Goal: Task Accomplishment & Management: Use online tool/utility

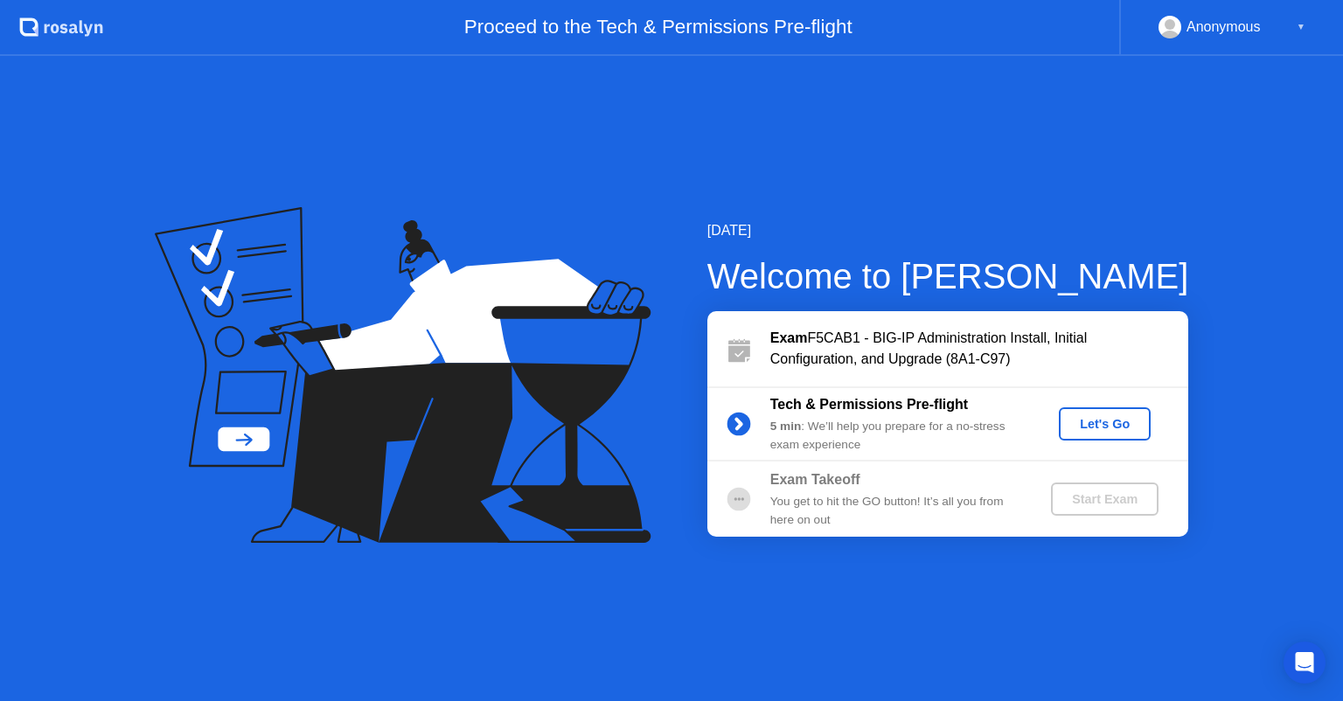
click at [1077, 420] on div "Let's Go" at bounding box center [1105, 424] width 78 height 14
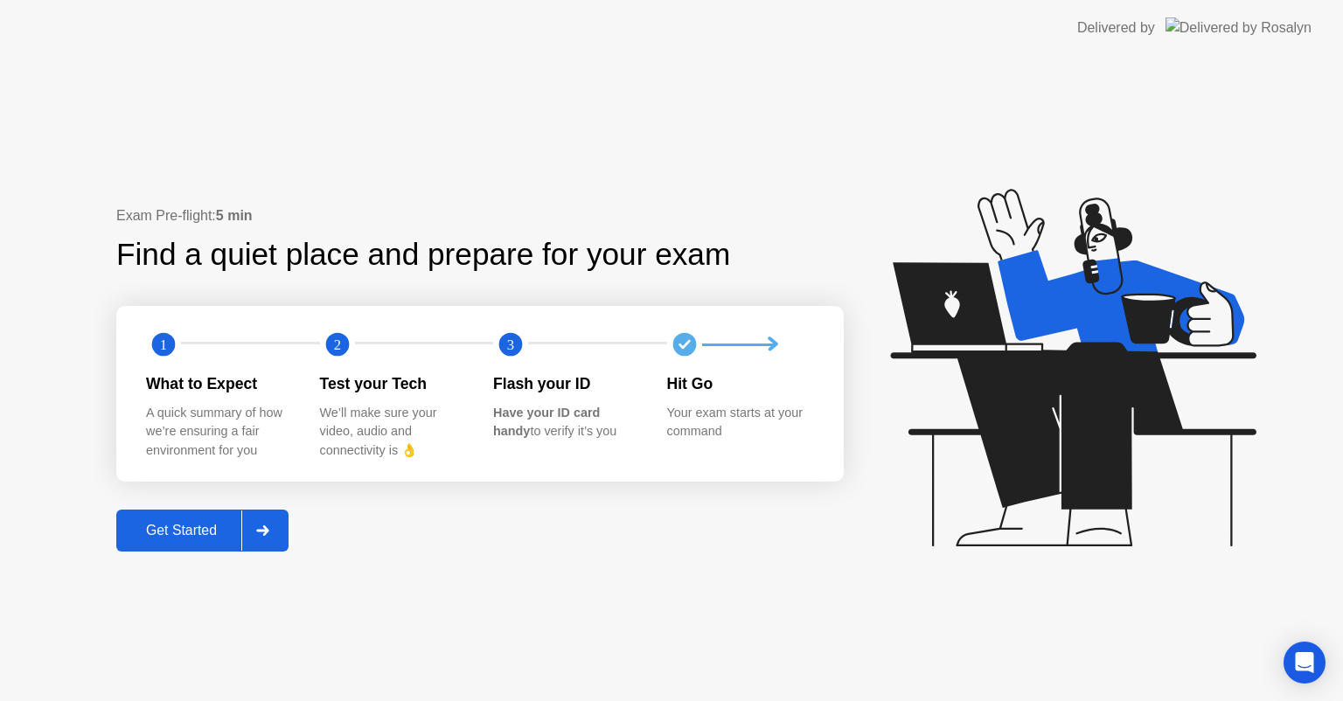
click at [207, 534] on div "Get Started" at bounding box center [182, 531] width 120 height 16
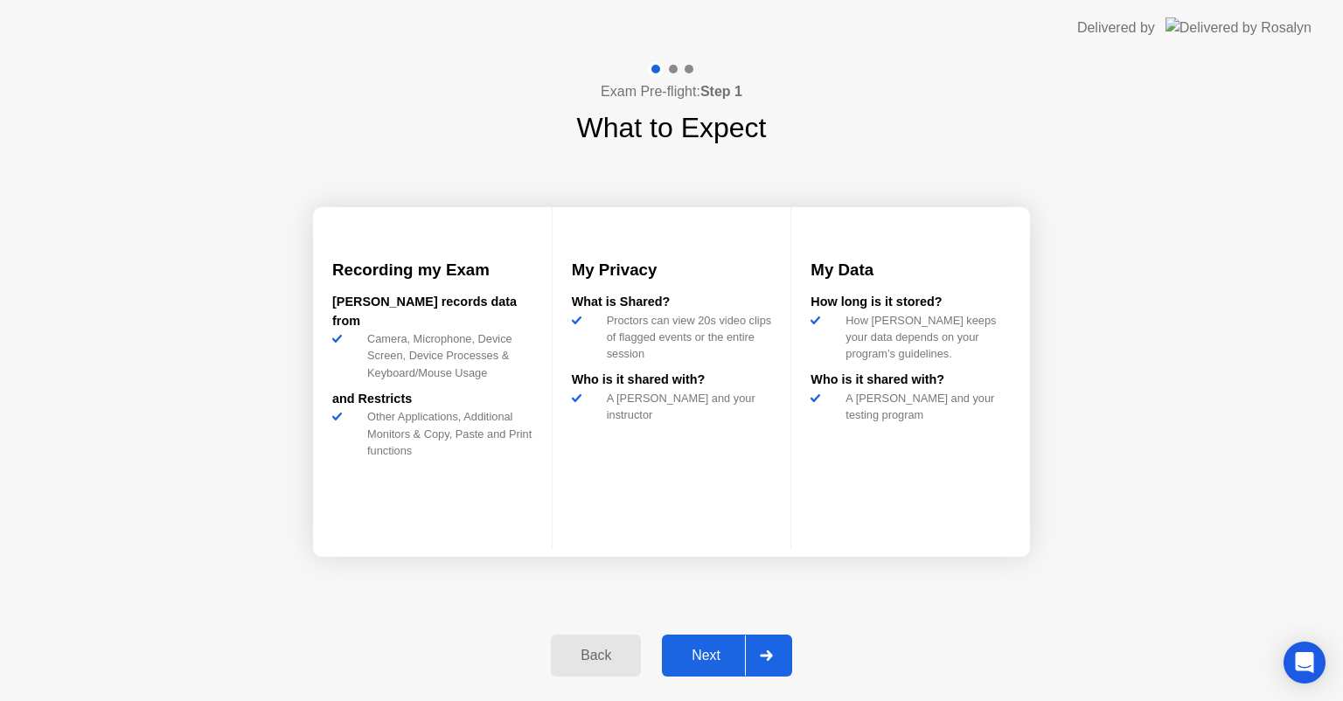
click at [707, 648] on div "Next" at bounding box center [706, 656] width 78 height 16
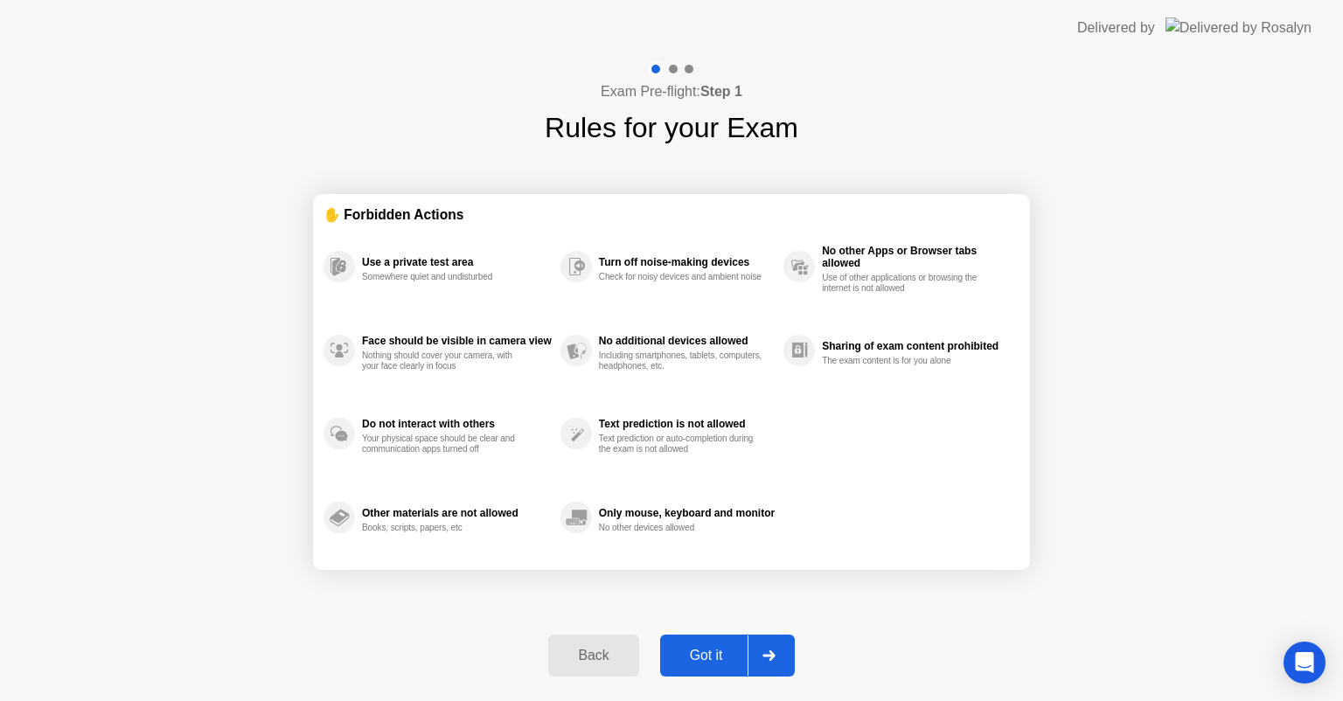
click at [773, 653] on icon at bounding box center [768, 655] width 12 height 10
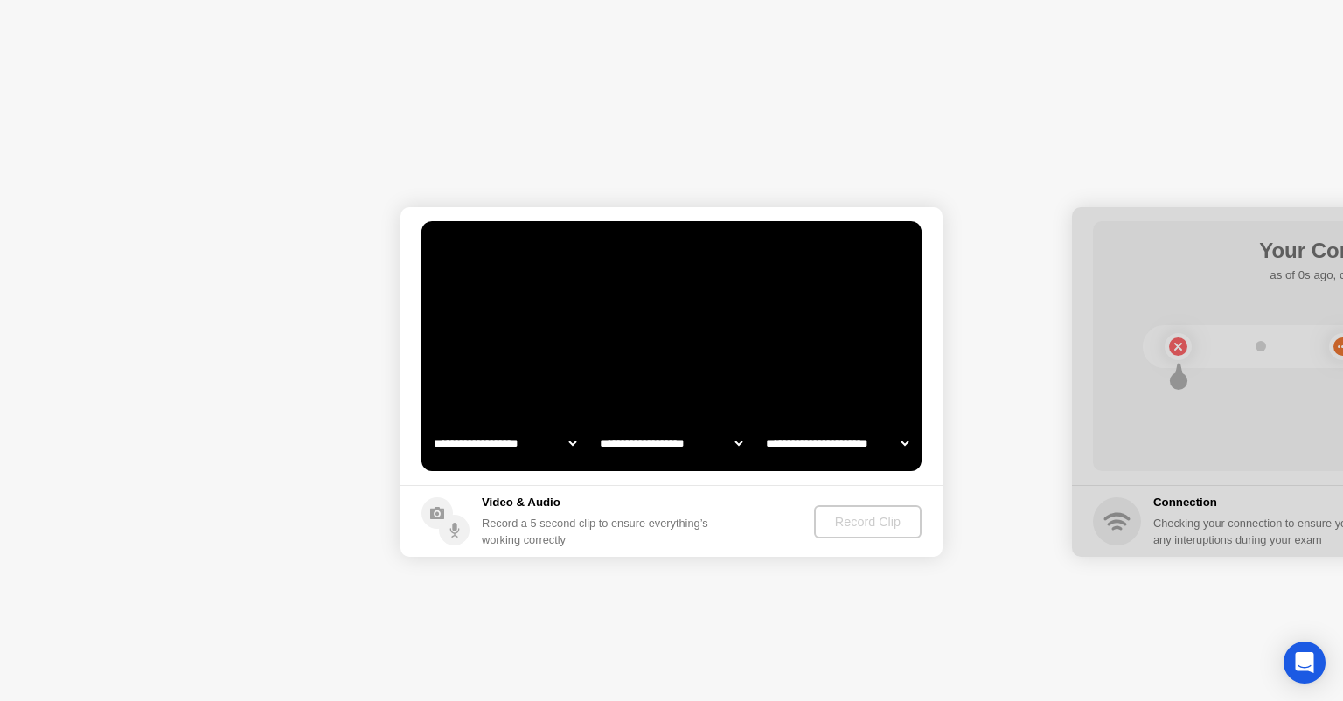
select select "**********"
select select "*******"
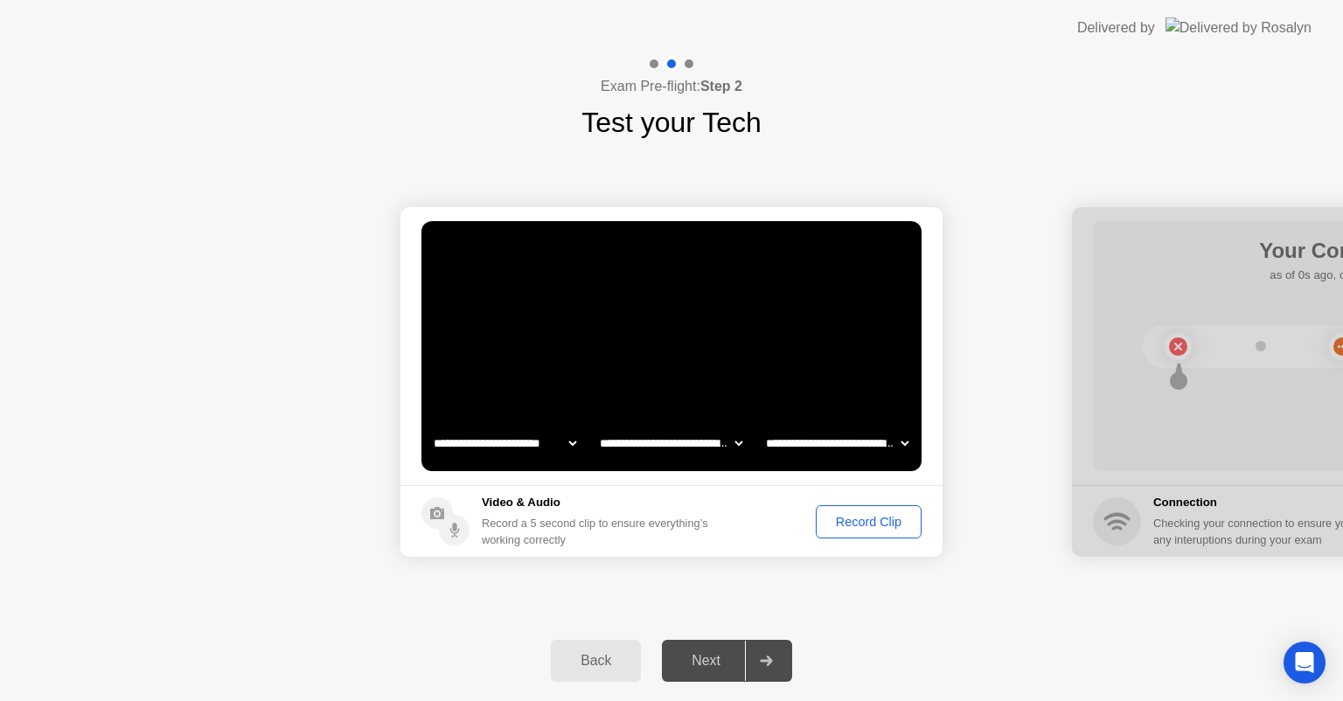
click at [845, 517] on div "Record Clip" at bounding box center [869, 522] width 94 height 14
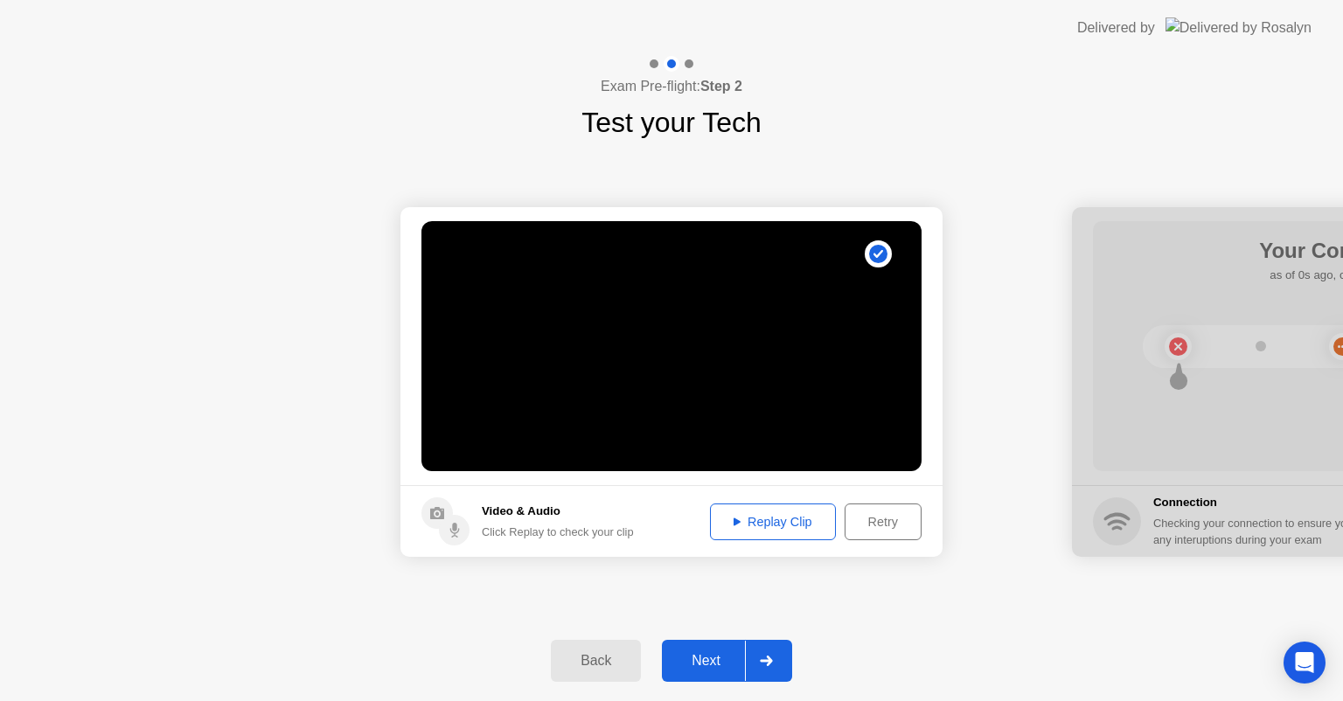
click at [733, 518] on icon at bounding box center [736, 521] width 7 height 8
click at [723, 653] on div "Next" at bounding box center [706, 661] width 78 height 16
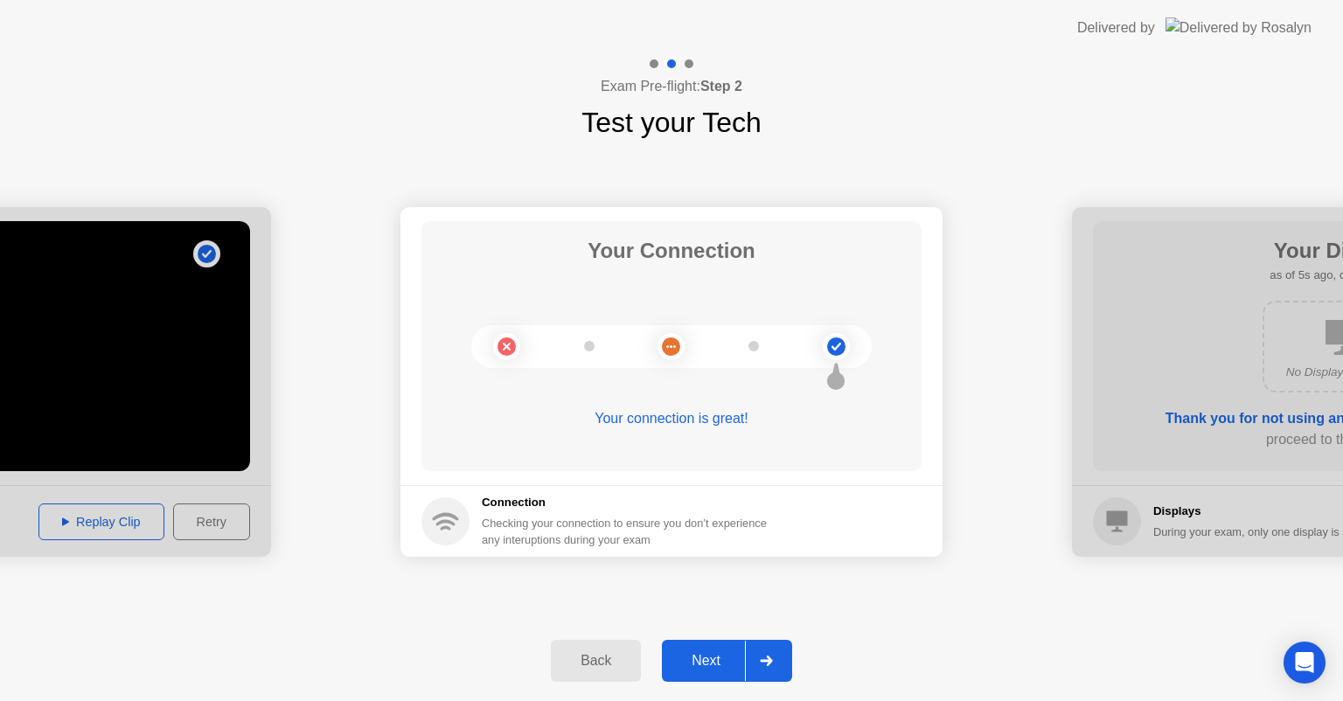
click at [702, 656] on div "Next" at bounding box center [706, 661] width 78 height 16
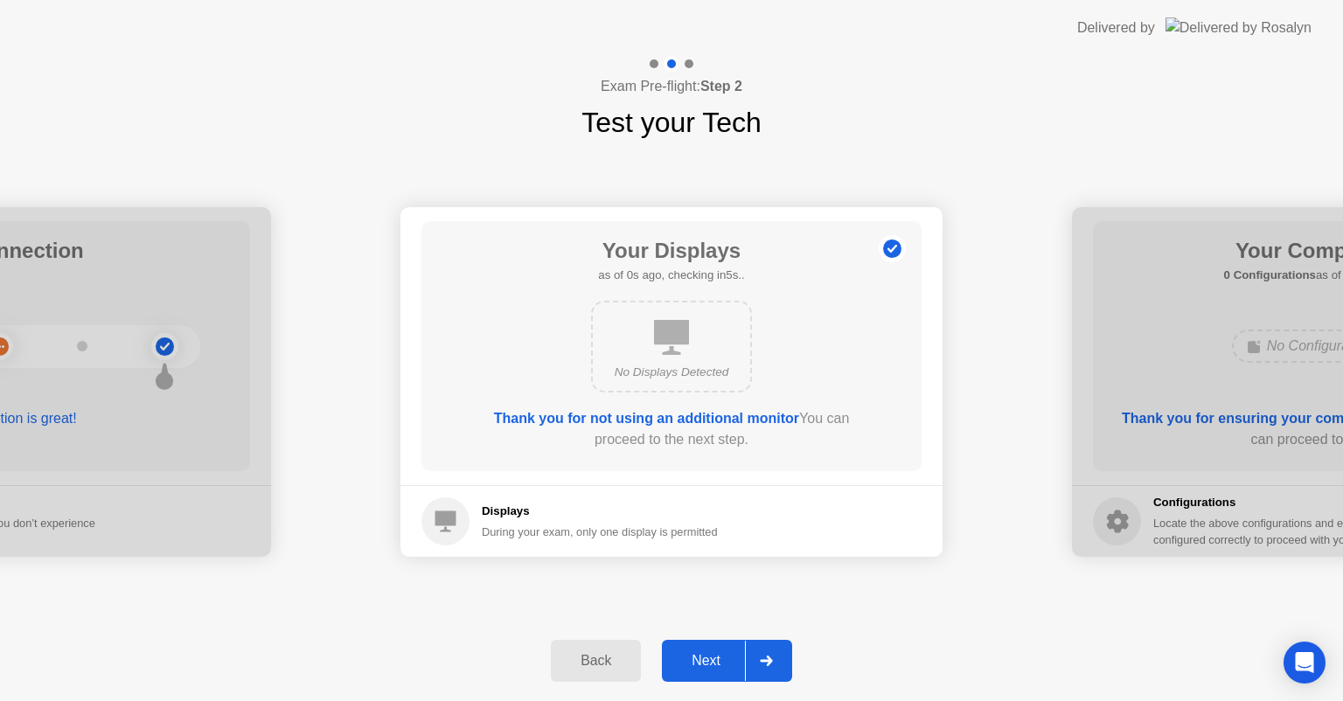
click at [712, 656] on div "Next" at bounding box center [706, 661] width 78 height 16
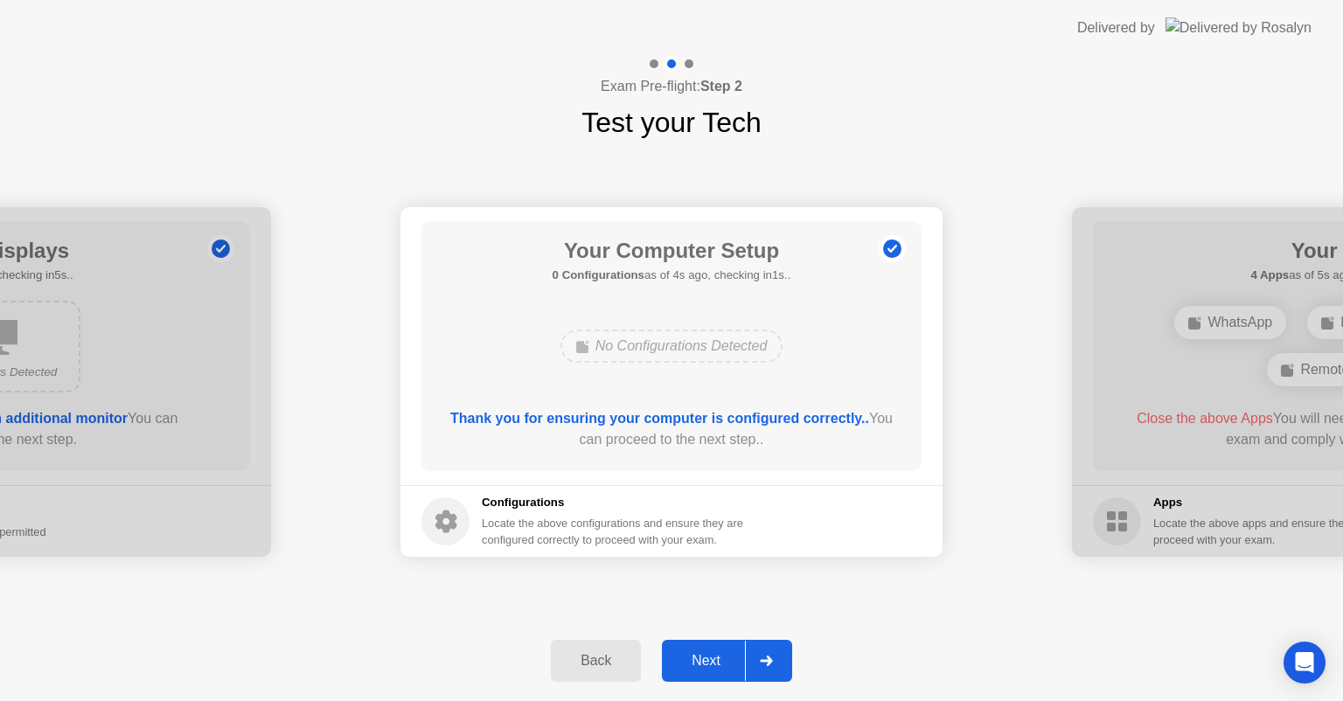
click at [692, 653] on div "Next" at bounding box center [706, 661] width 78 height 16
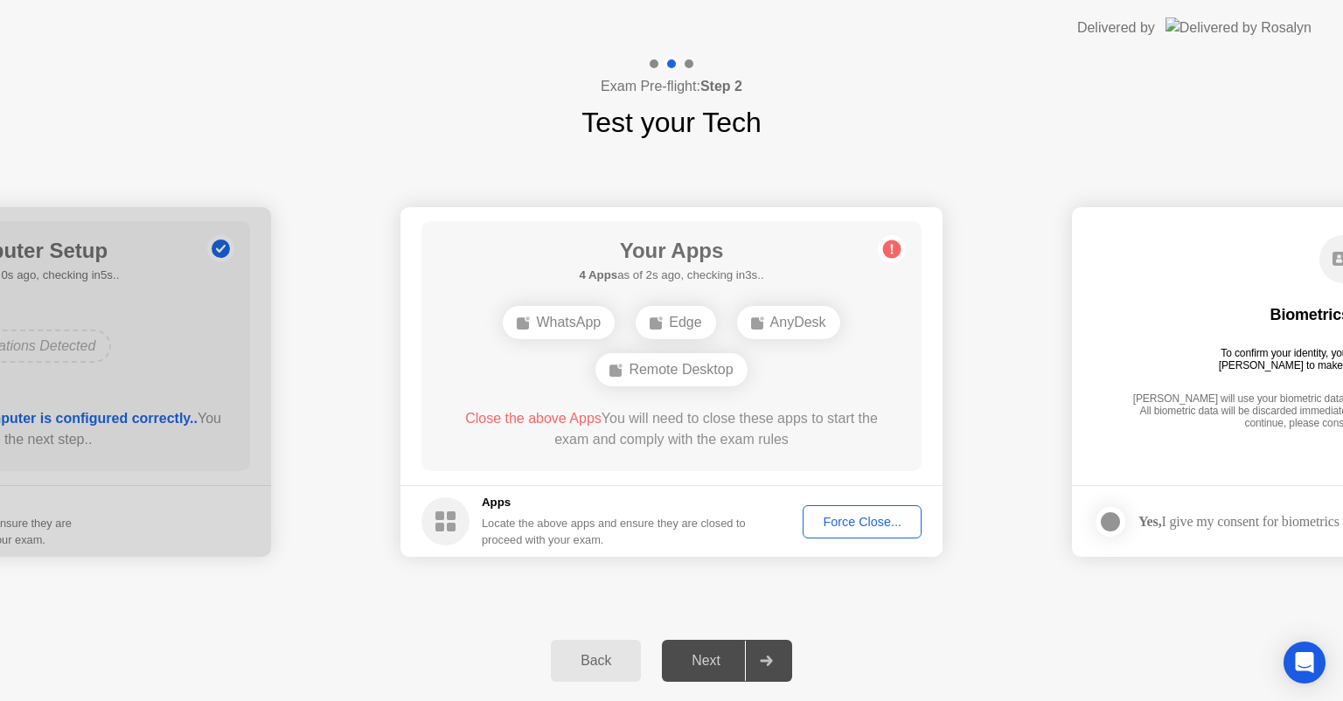
click at [864, 528] on div "Force Close..." at bounding box center [862, 522] width 107 height 14
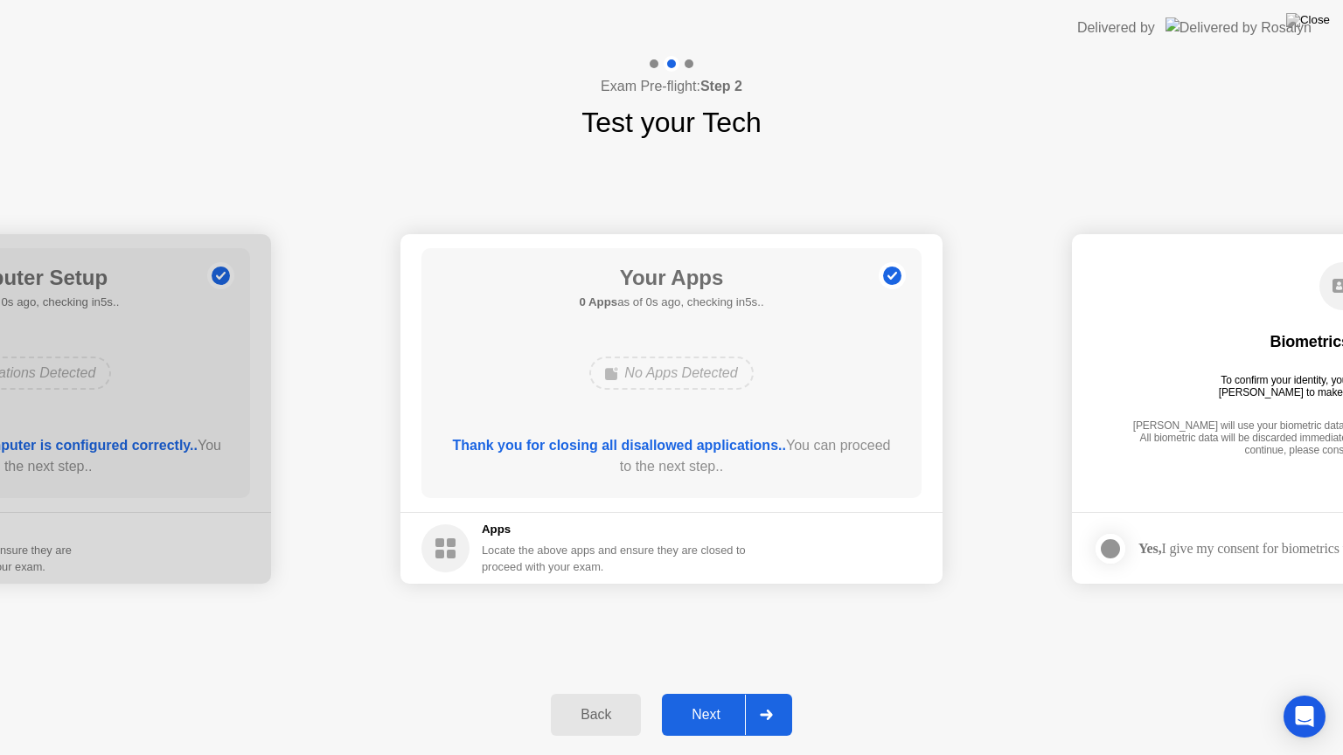
click at [579, 533] on h5 "Apps" at bounding box center [614, 529] width 265 height 17
click at [736, 700] on div "Next" at bounding box center [706, 715] width 78 height 16
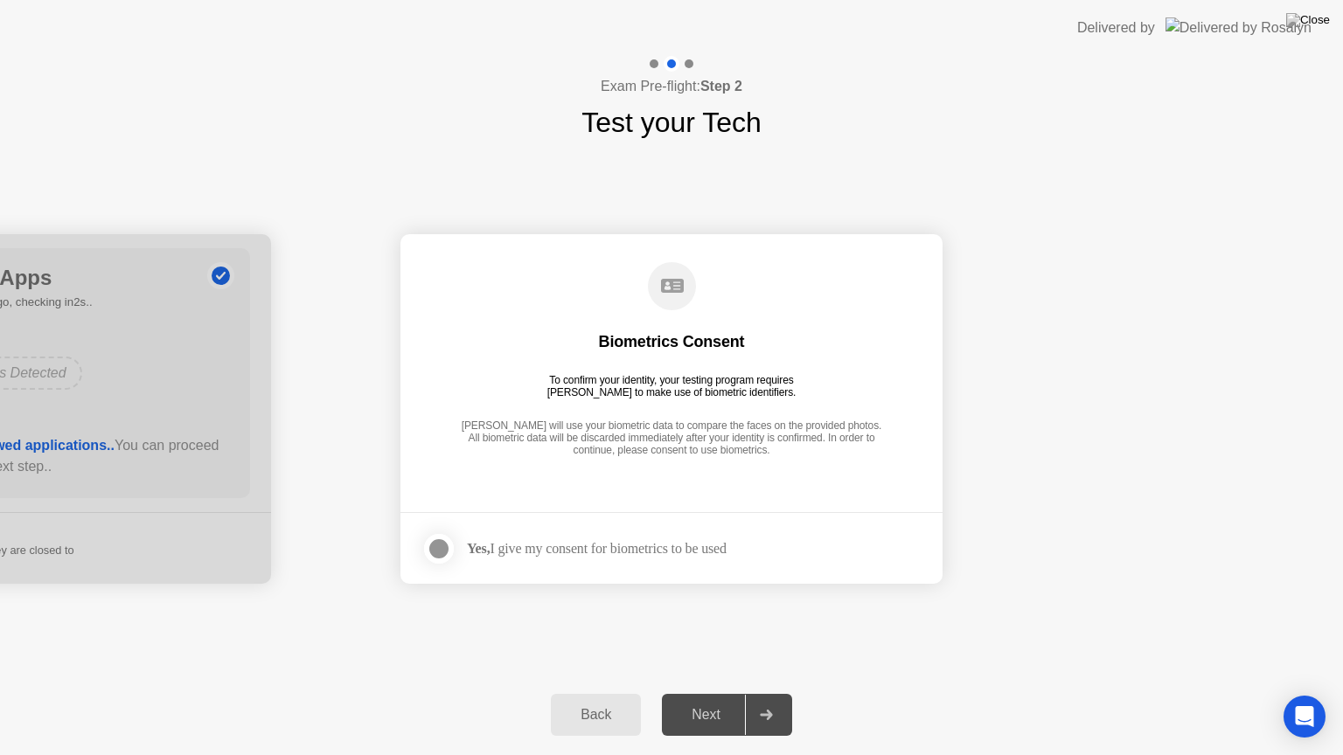
click at [448, 554] on div at bounding box center [438, 548] width 21 height 21
click at [442, 547] on icon at bounding box center [439, 549] width 10 height 10
click at [442, 547] on div at bounding box center [438, 548] width 21 height 21
click at [717, 700] on div "Next" at bounding box center [706, 715] width 78 height 16
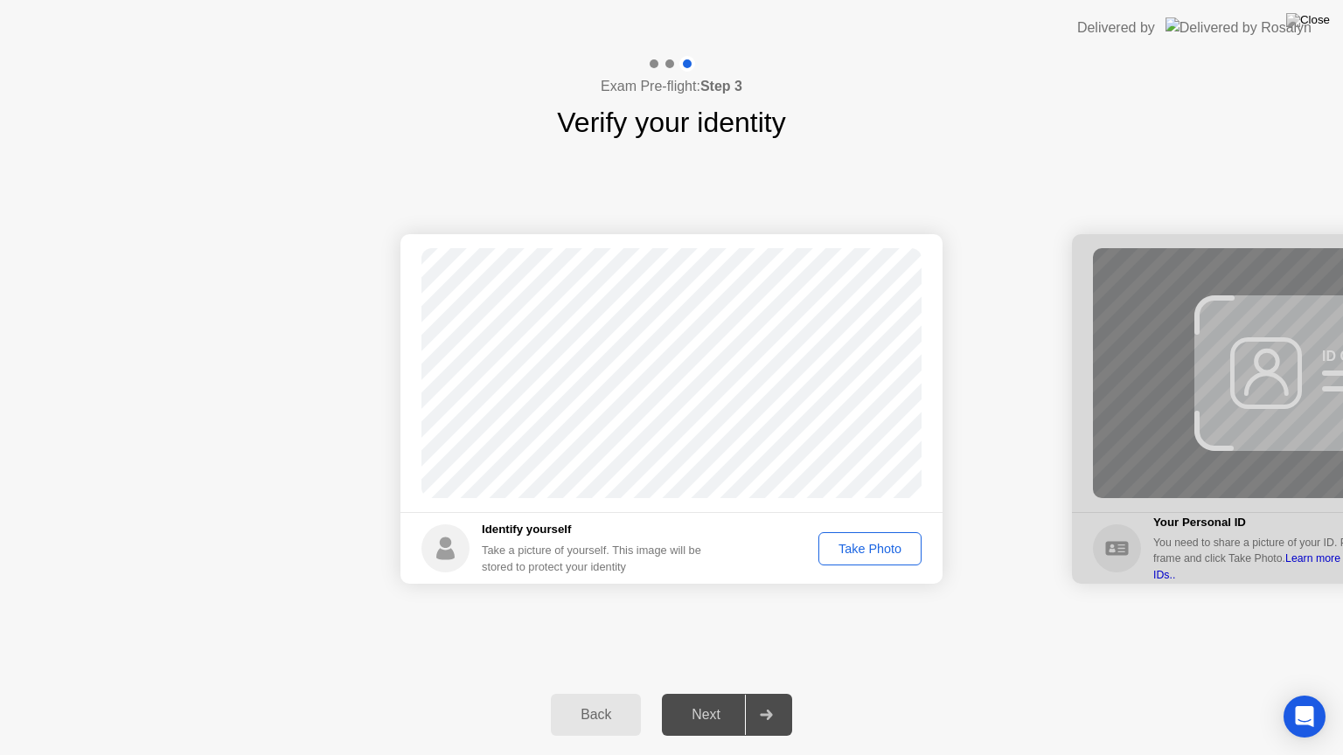
click at [840, 559] on button "Take Photo" at bounding box center [869, 548] width 103 height 33
click at [688, 700] on div "Next" at bounding box center [706, 715] width 78 height 16
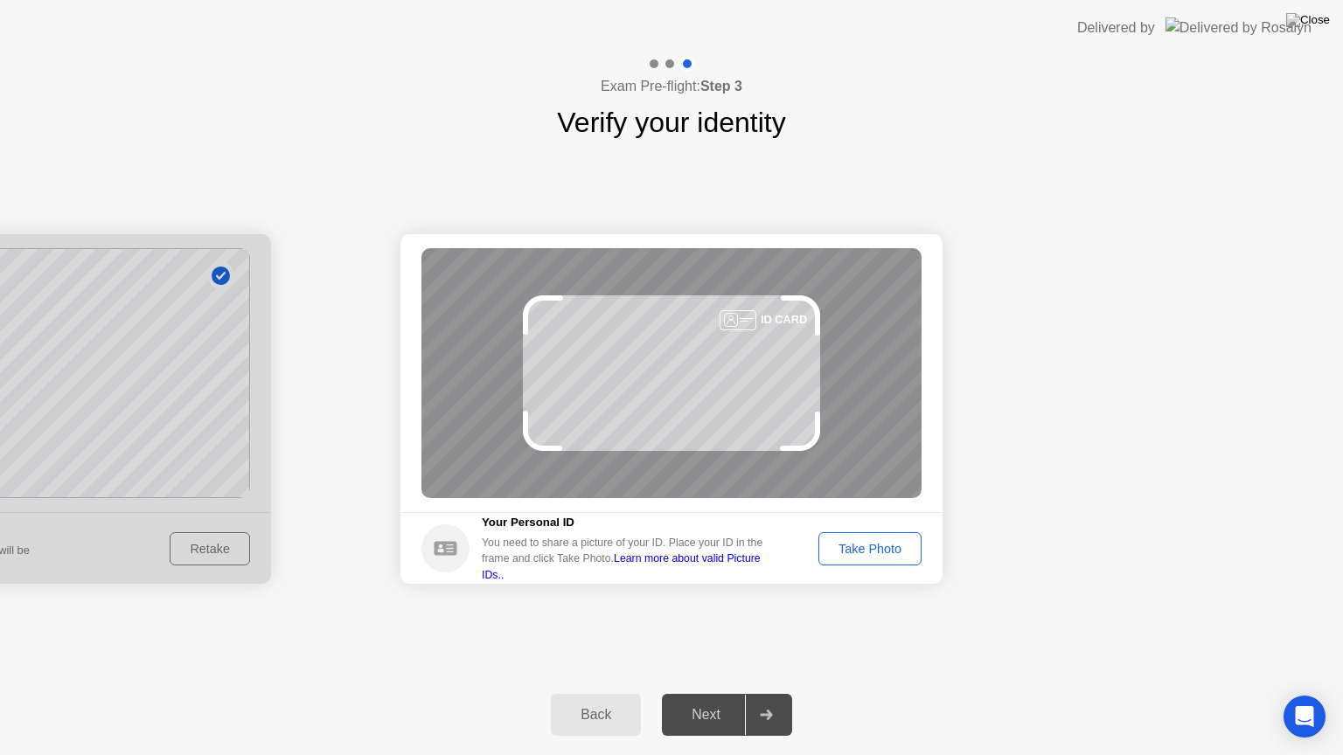
click at [866, 549] on div "Take Photo" at bounding box center [869, 549] width 91 height 14
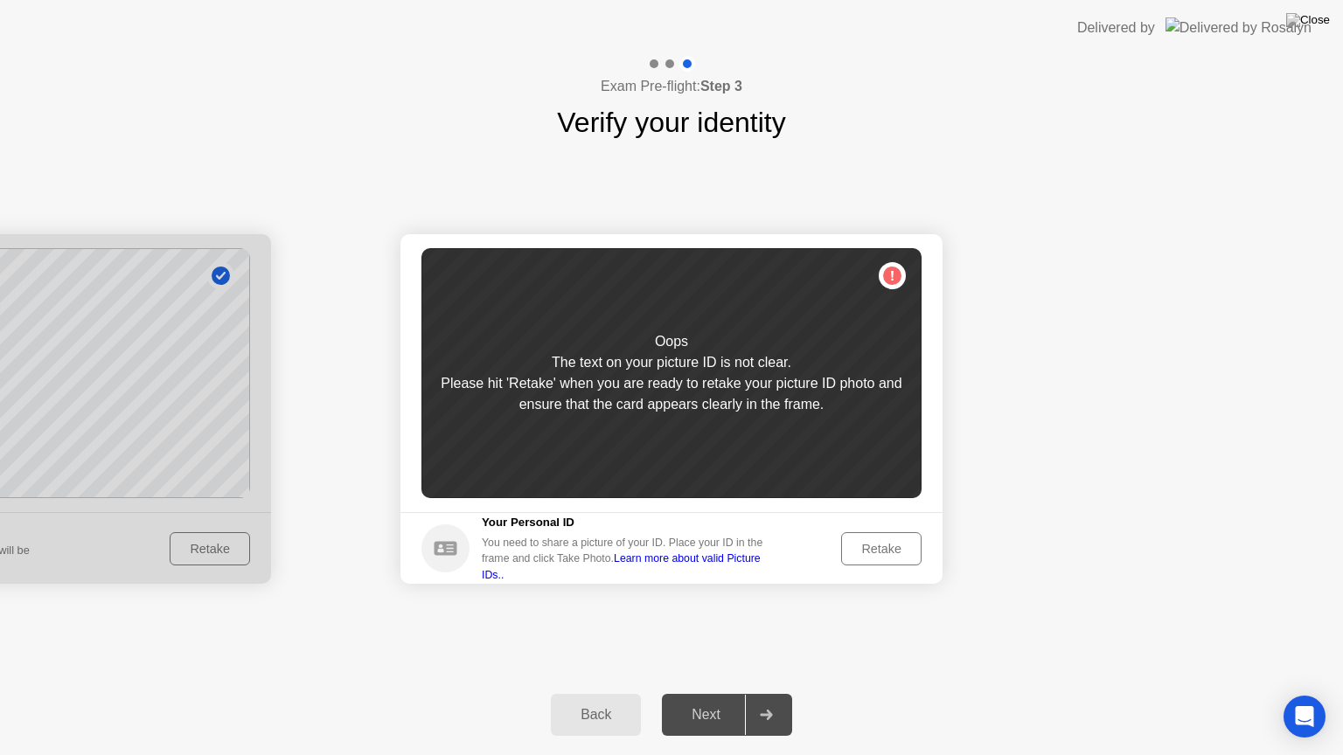
click at [866, 549] on div "Retake" at bounding box center [881, 549] width 68 height 14
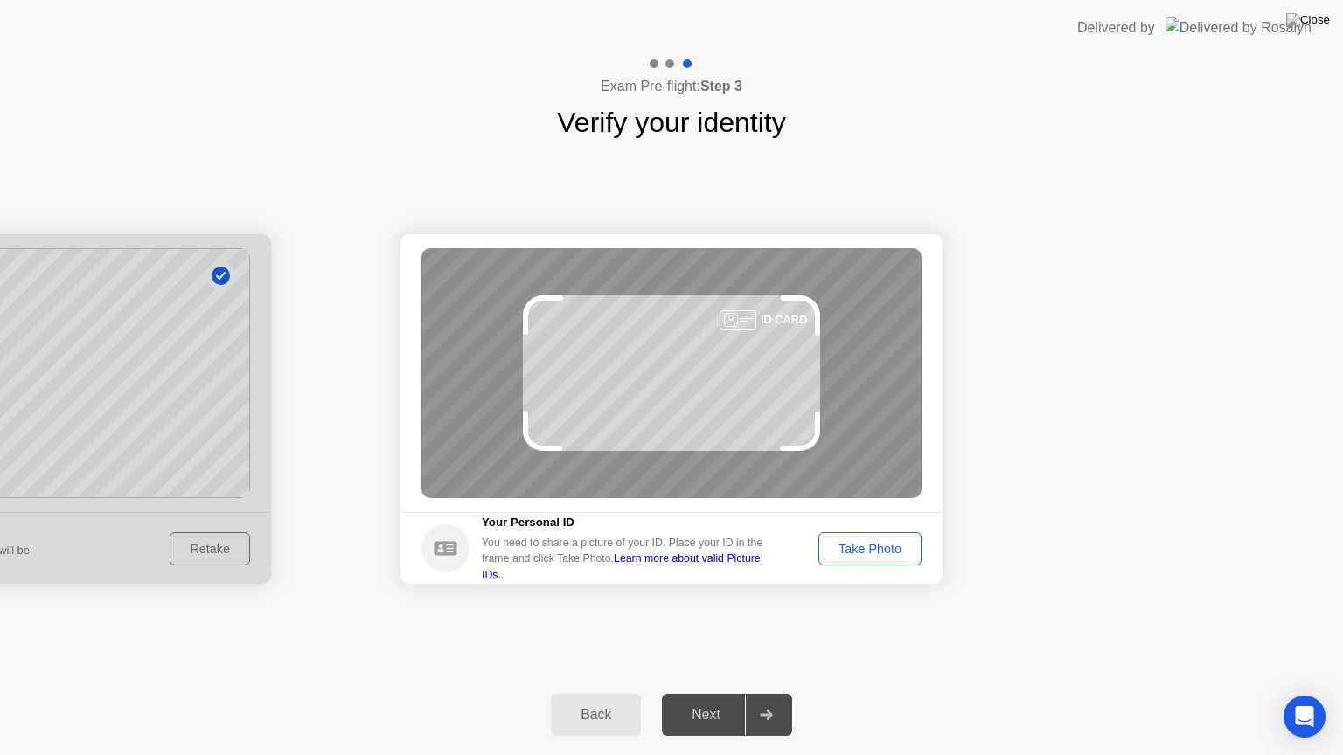
click at [866, 549] on div "Take Photo" at bounding box center [869, 549] width 91 height 14
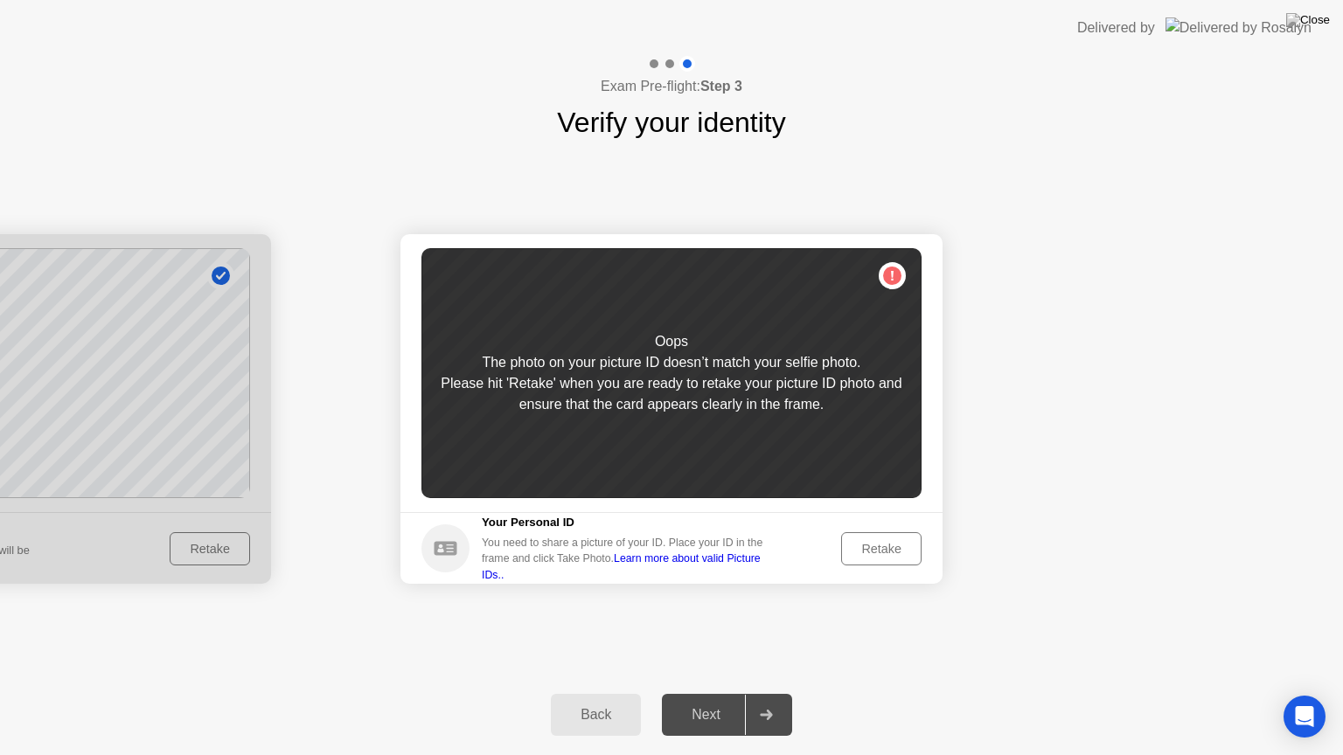
click at [866, 549] on div "Retake" at bounding box center [881, 549] width 68 height 14
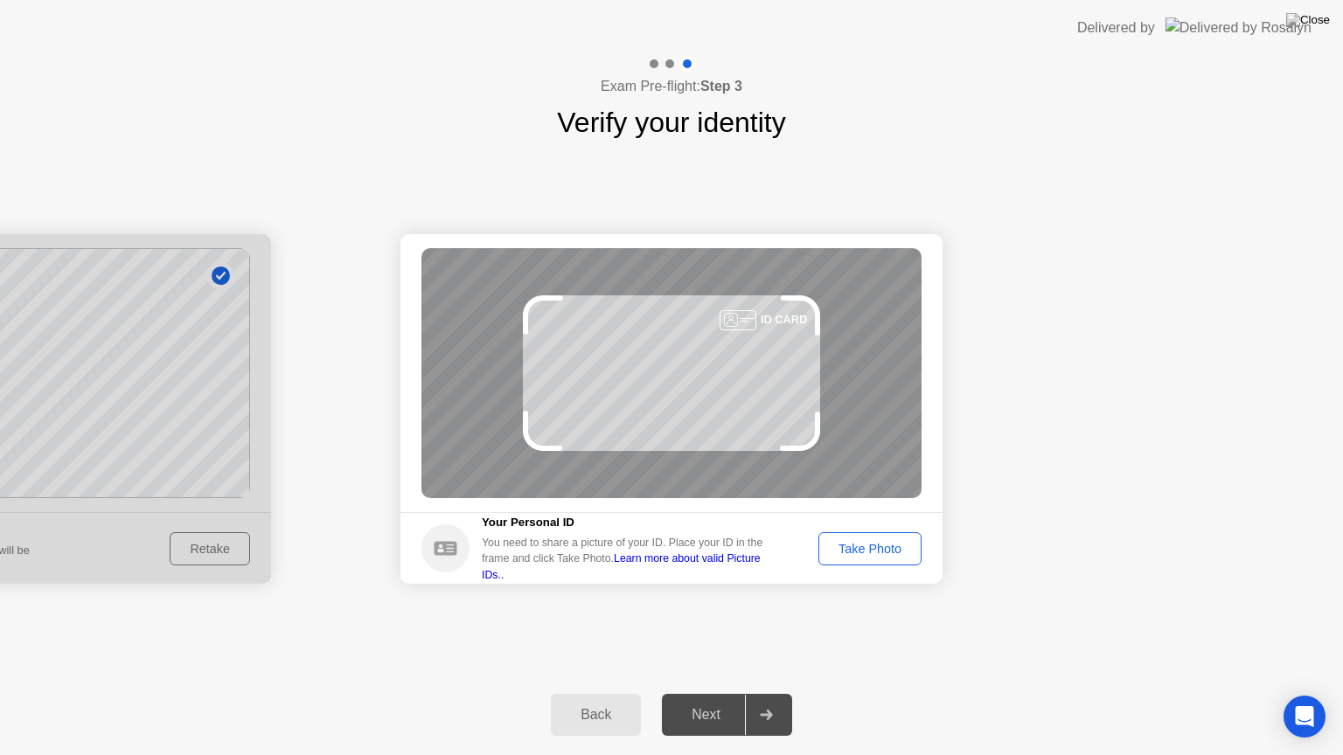
click at [864, 556] on div "Take Photo" at bounding box center [869, 549] width 91 height 14
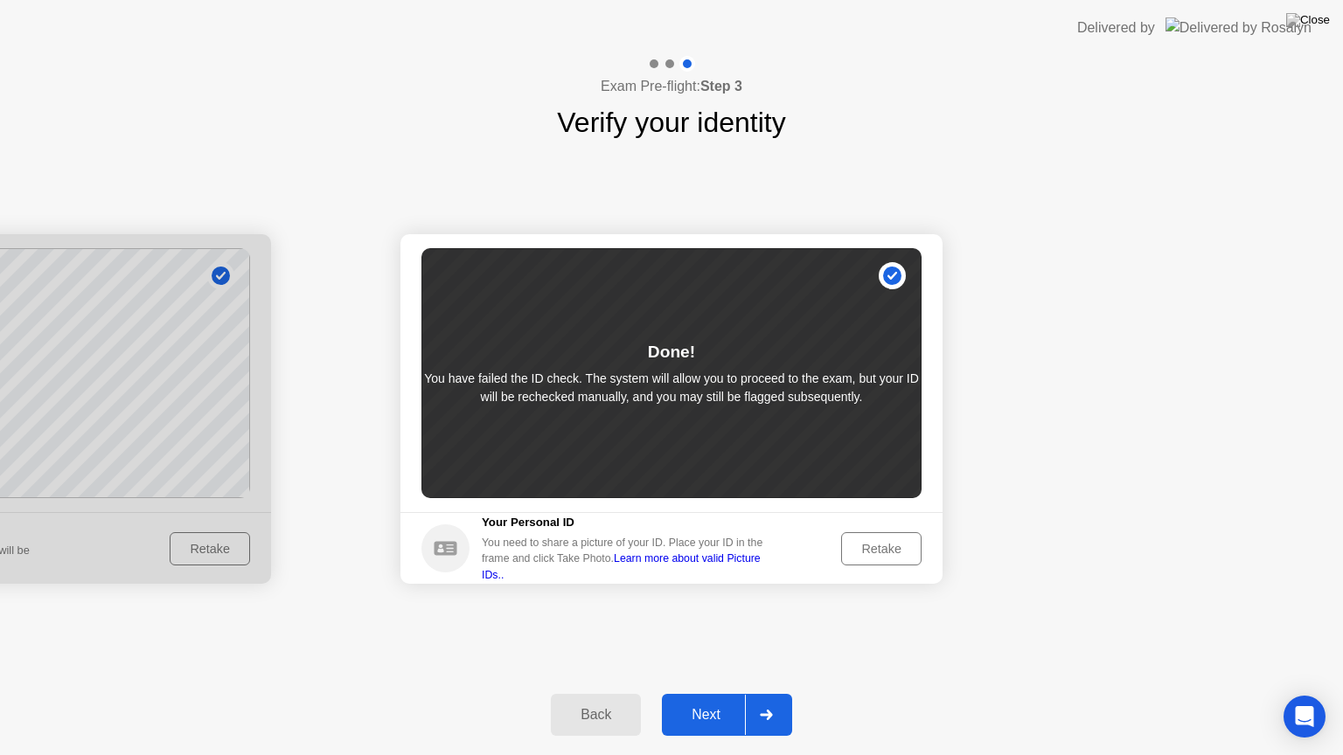
click at [697, 700] on div "Next" at bounding box center [706, 715] width 78 height 16
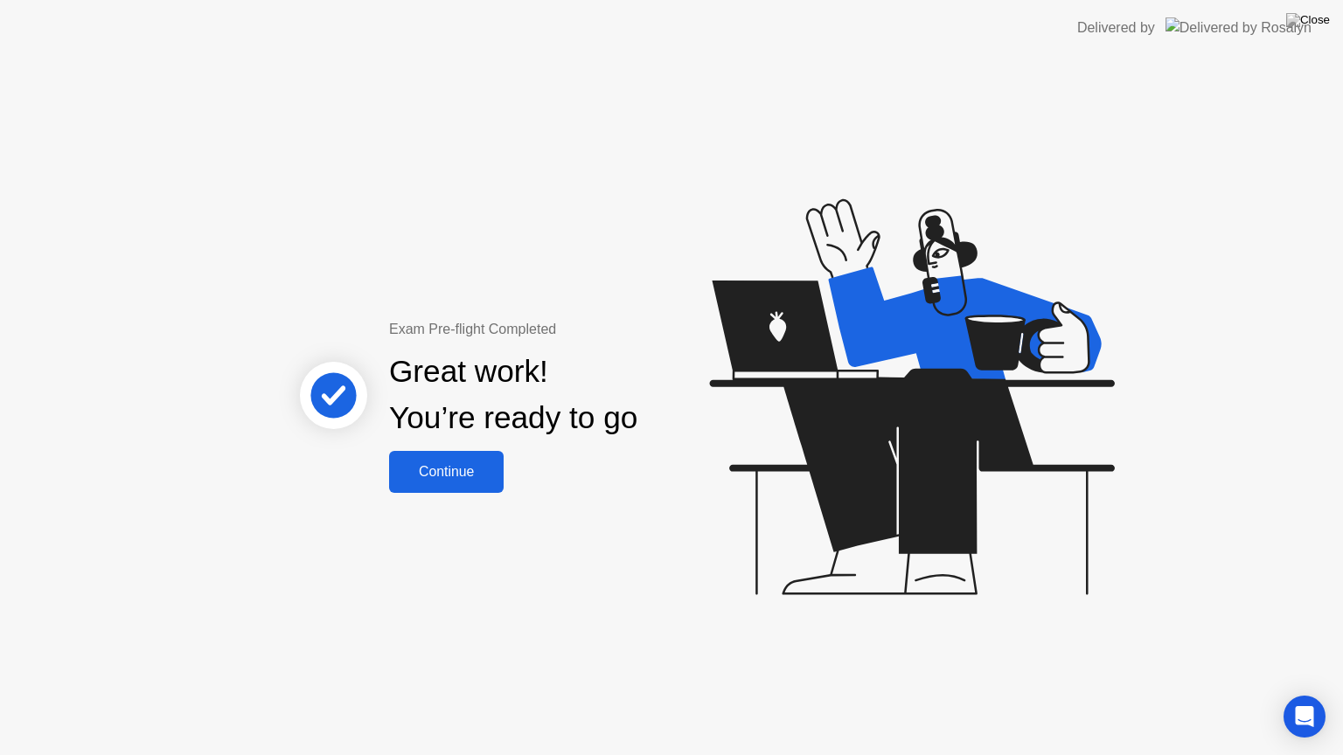
click at [428, 471] on div "Continue" at bounding box center [446, 472] width 104 height 16
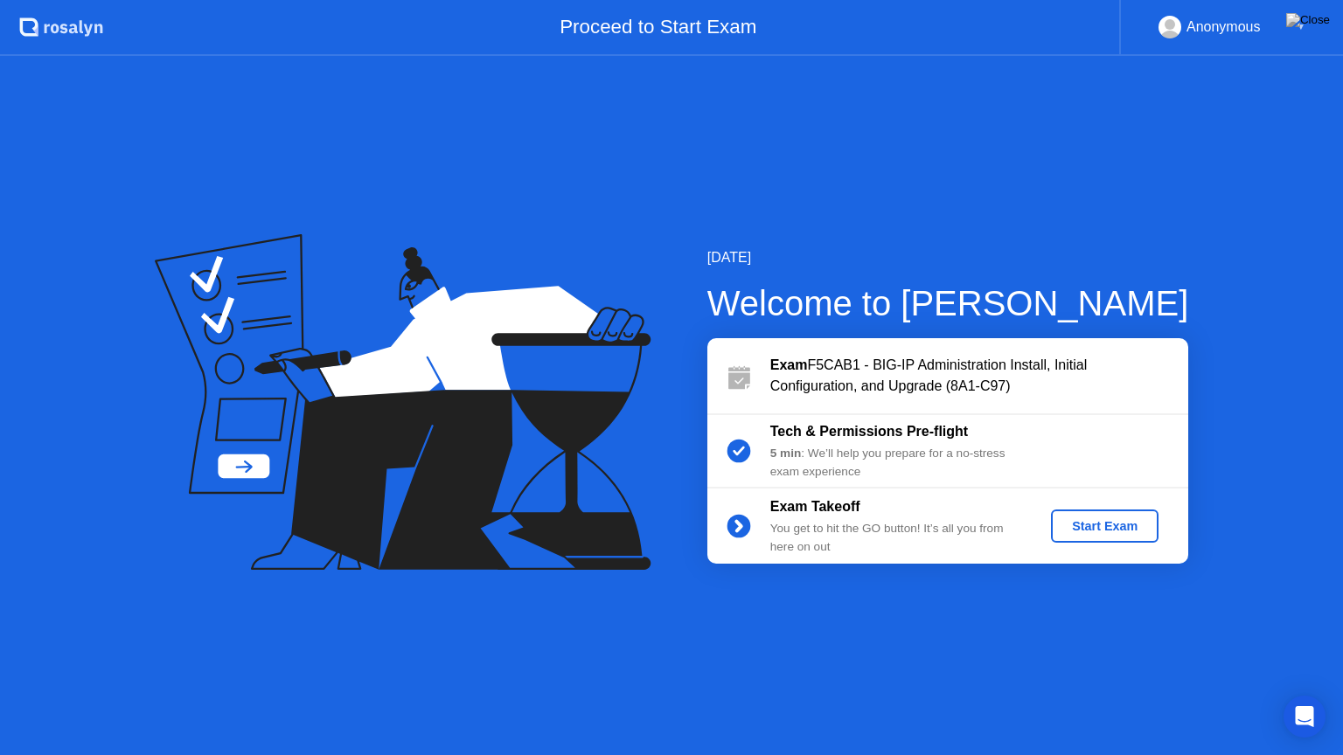
click at [1118, 523] on div "Start Exam" at bounding box center [1105, 526] width 94 height 14
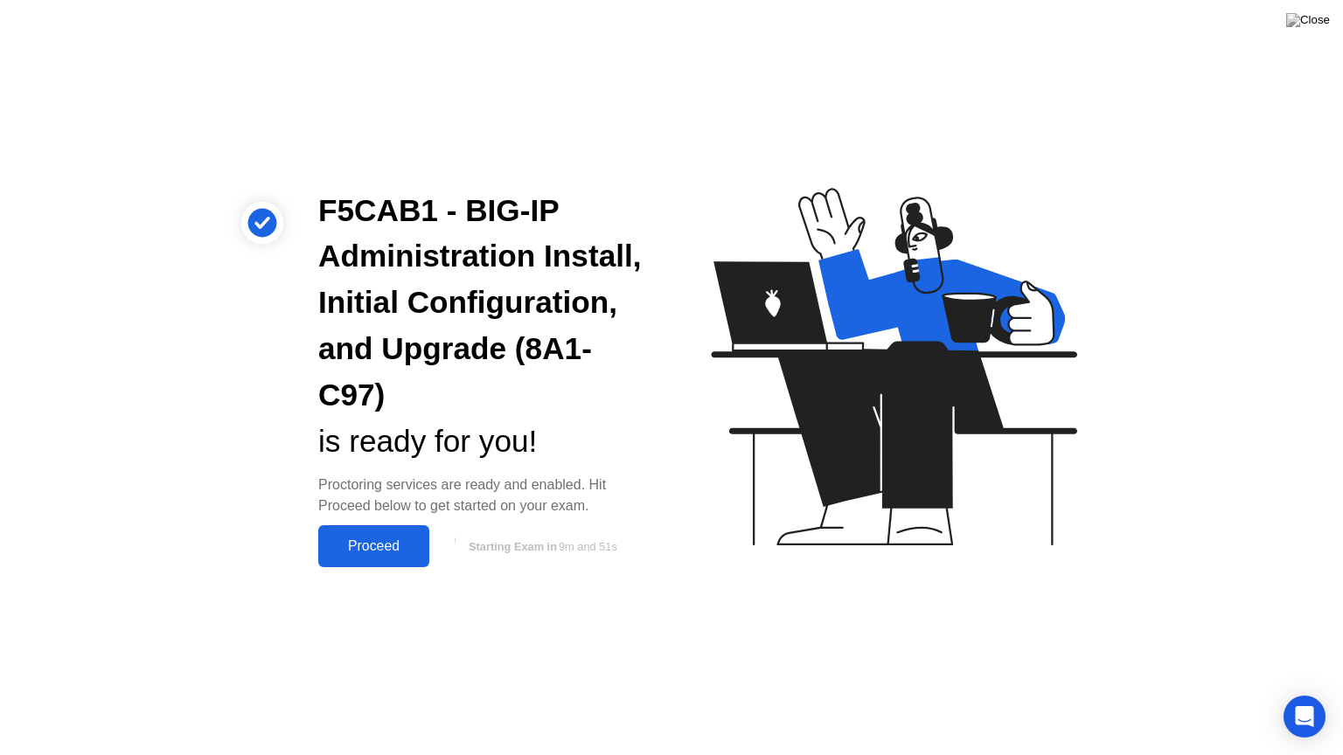
click at [365, 533] on button "Proceed" at bounding box center [373, 546] width 111 height 42
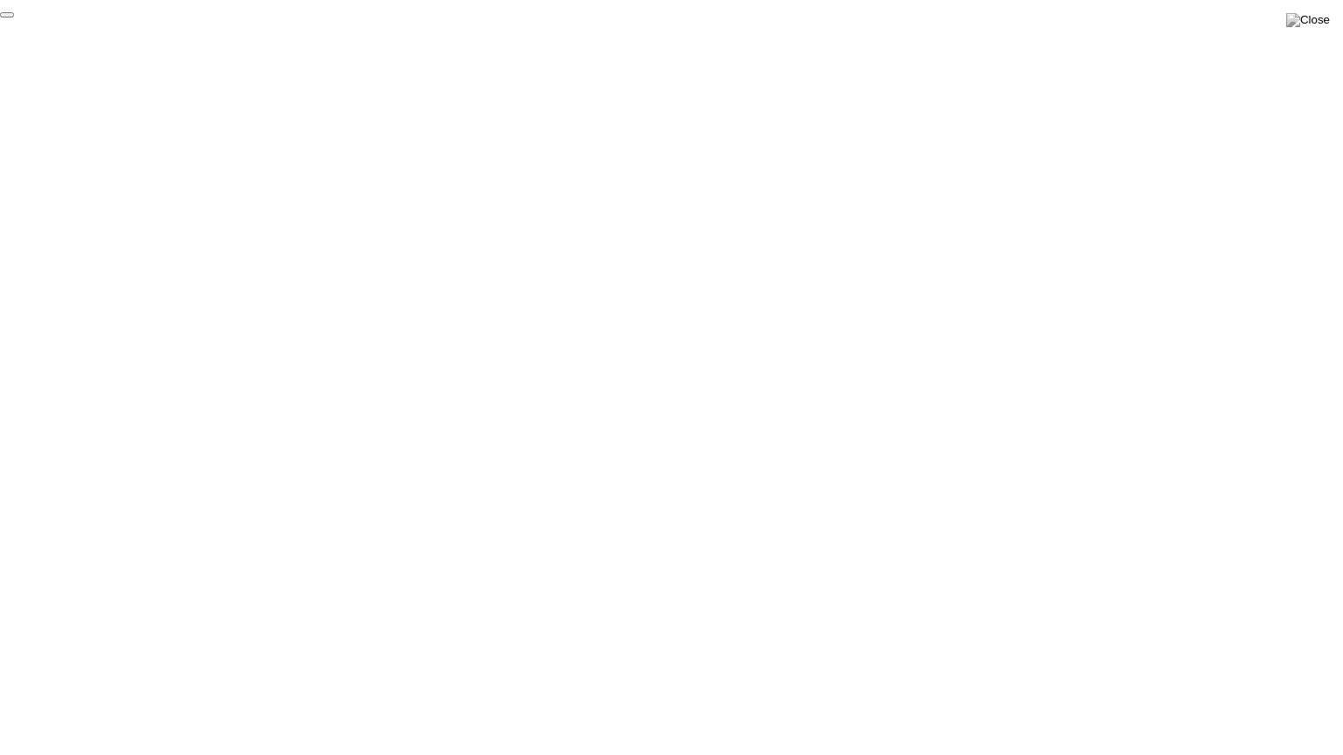
click div "End Proctoring Session"
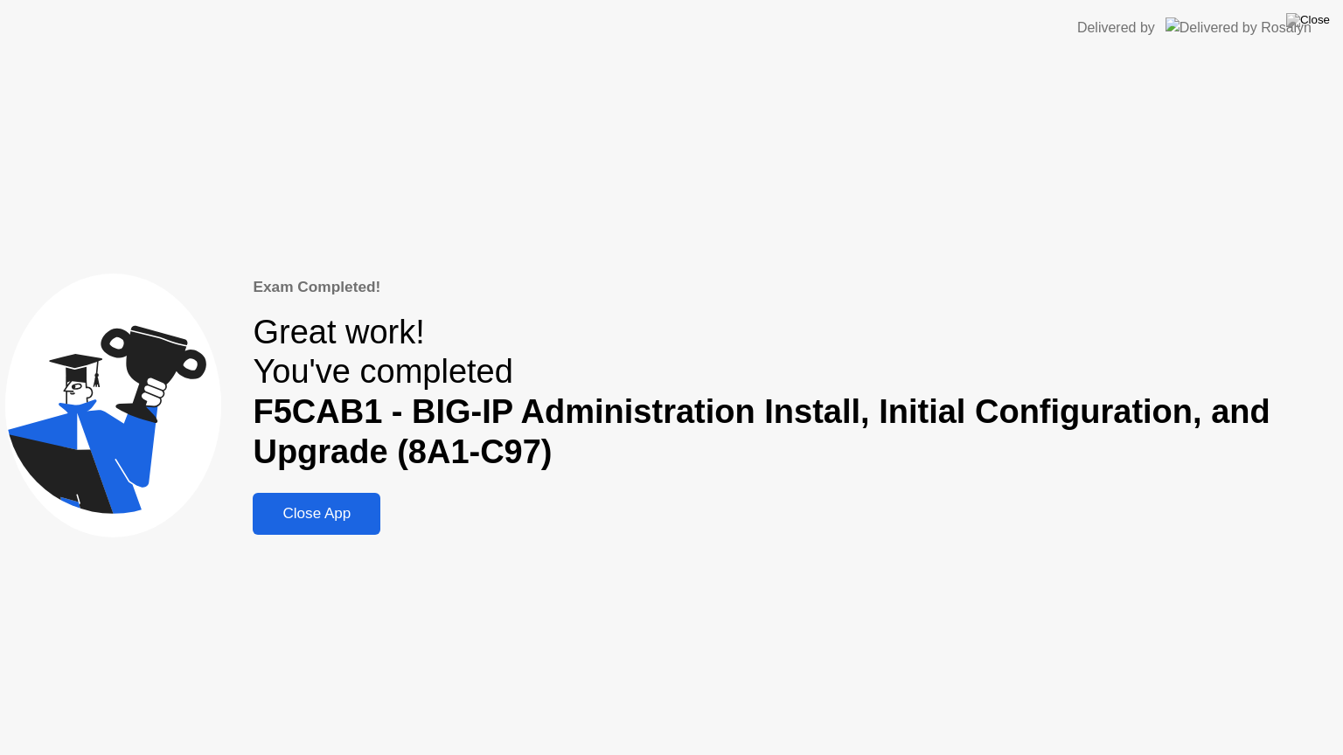
click at [326, 518] on div "Close App" at bounding box center [316, 513] width 117 height 17
